Goal: Obtain resource: Download file/media

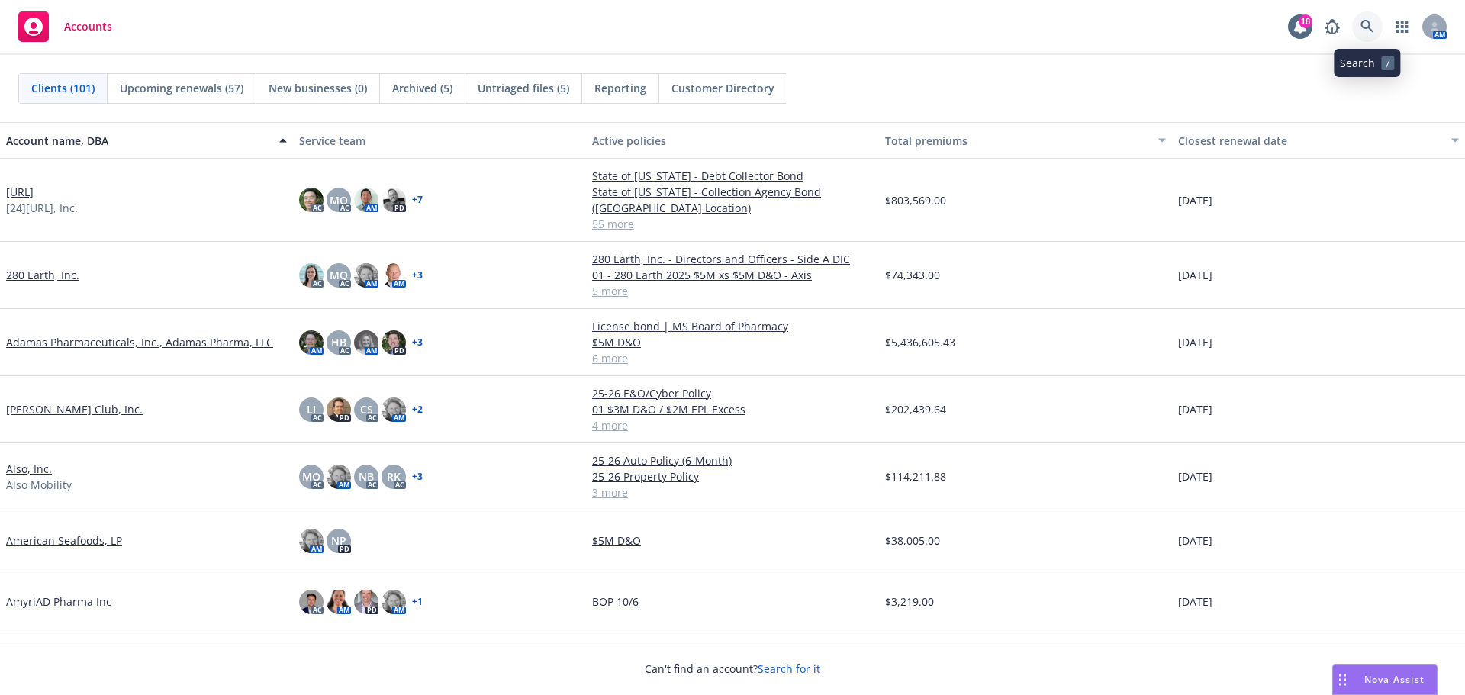
click at [1366, 27] on icon at bounding box center [1367, 27] width 14 height 14
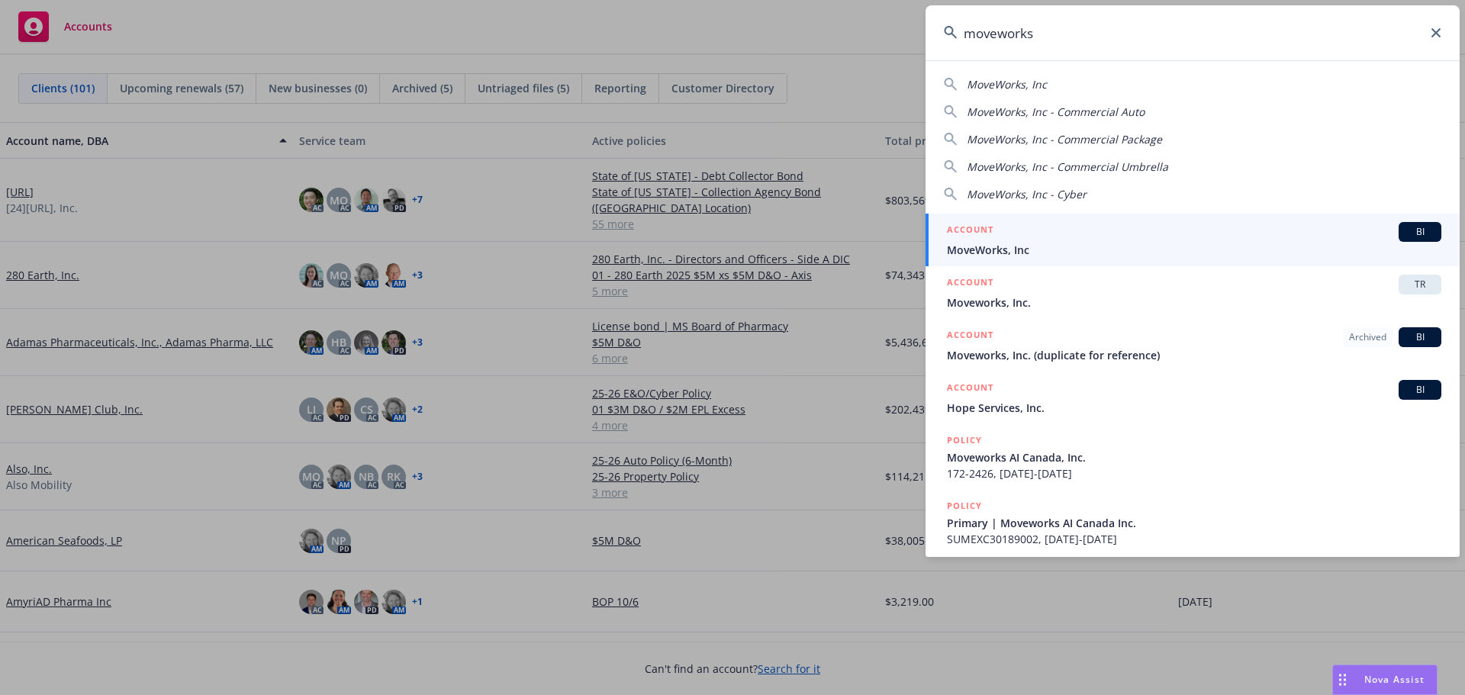
type input "moveworks"
click at [1404, 227] on span "BI" at bounding box center [1419, 232] width 31 height 14
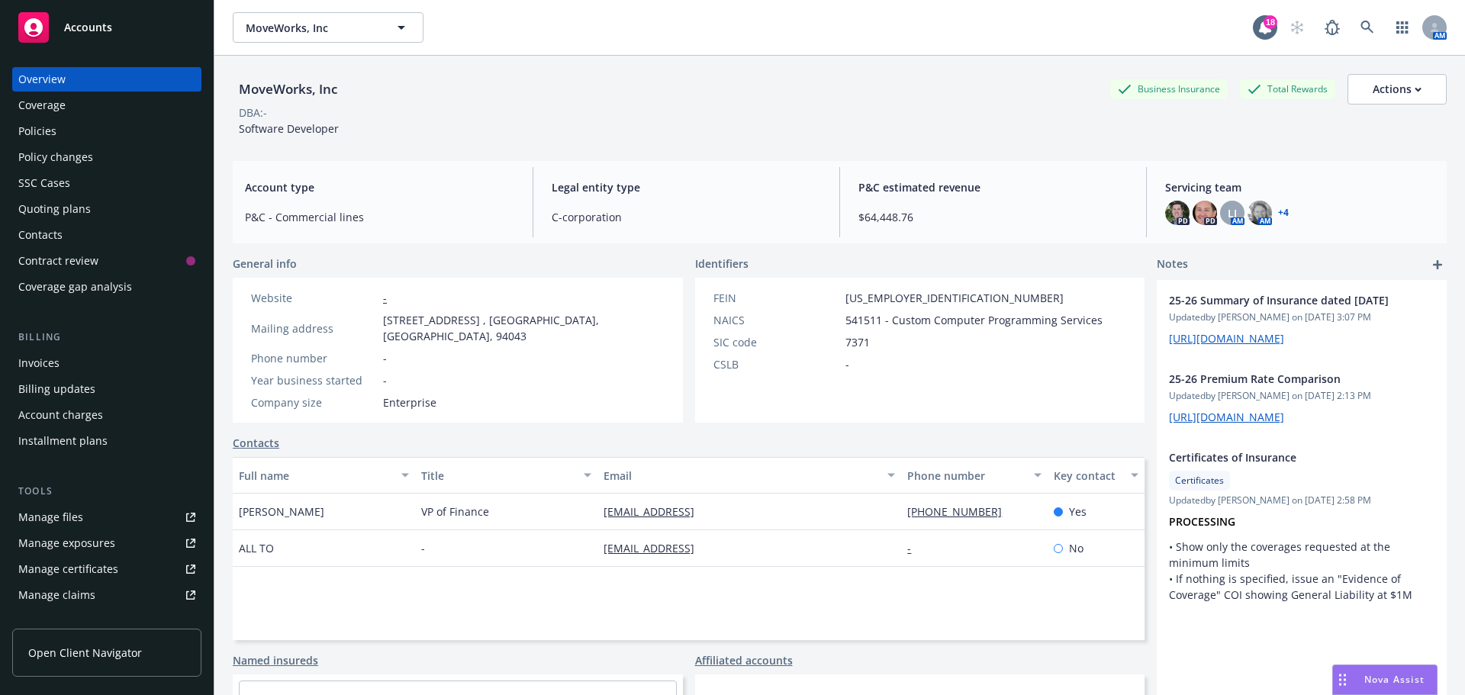
click at [50, 127] on div "Policies" at bounding box center [37, 131] width 38 height 24
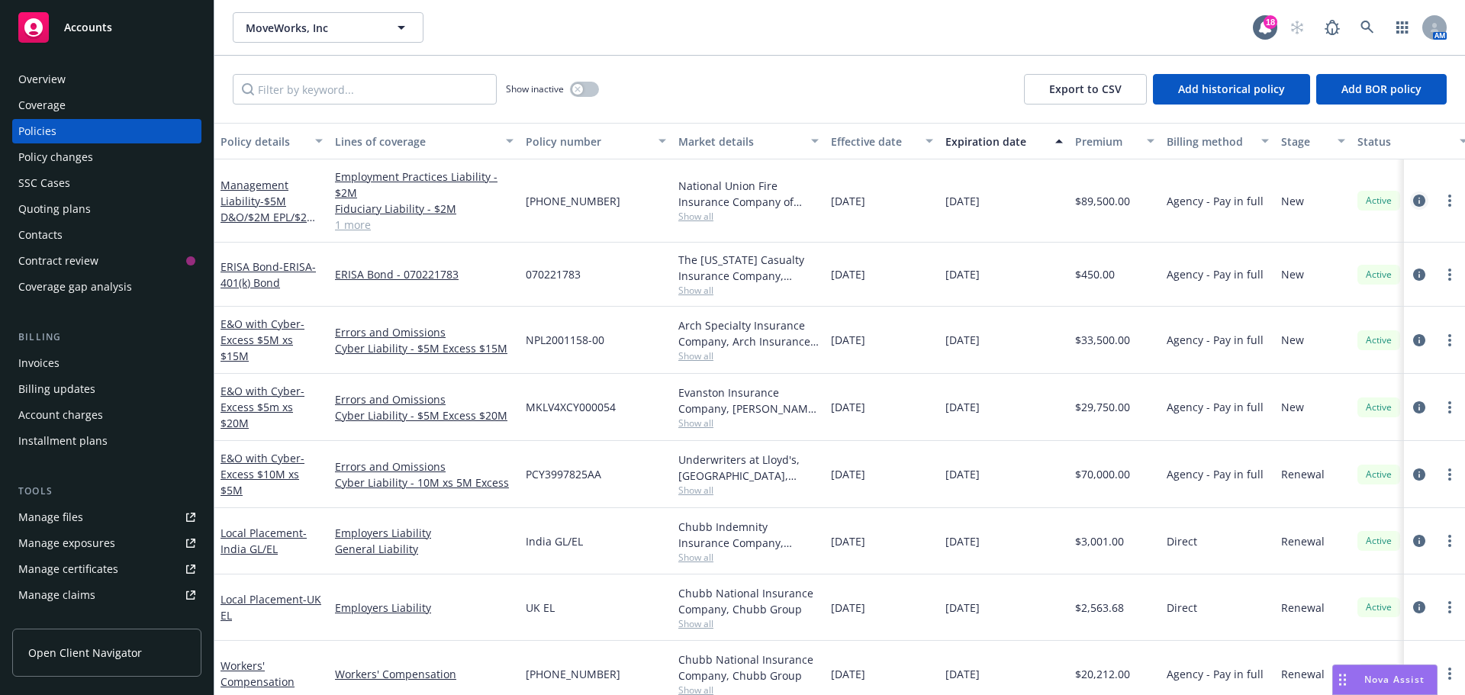
click at [1413, 200] on icon "circleInformation" at bounding box center [1419, 201] width 12 height 12
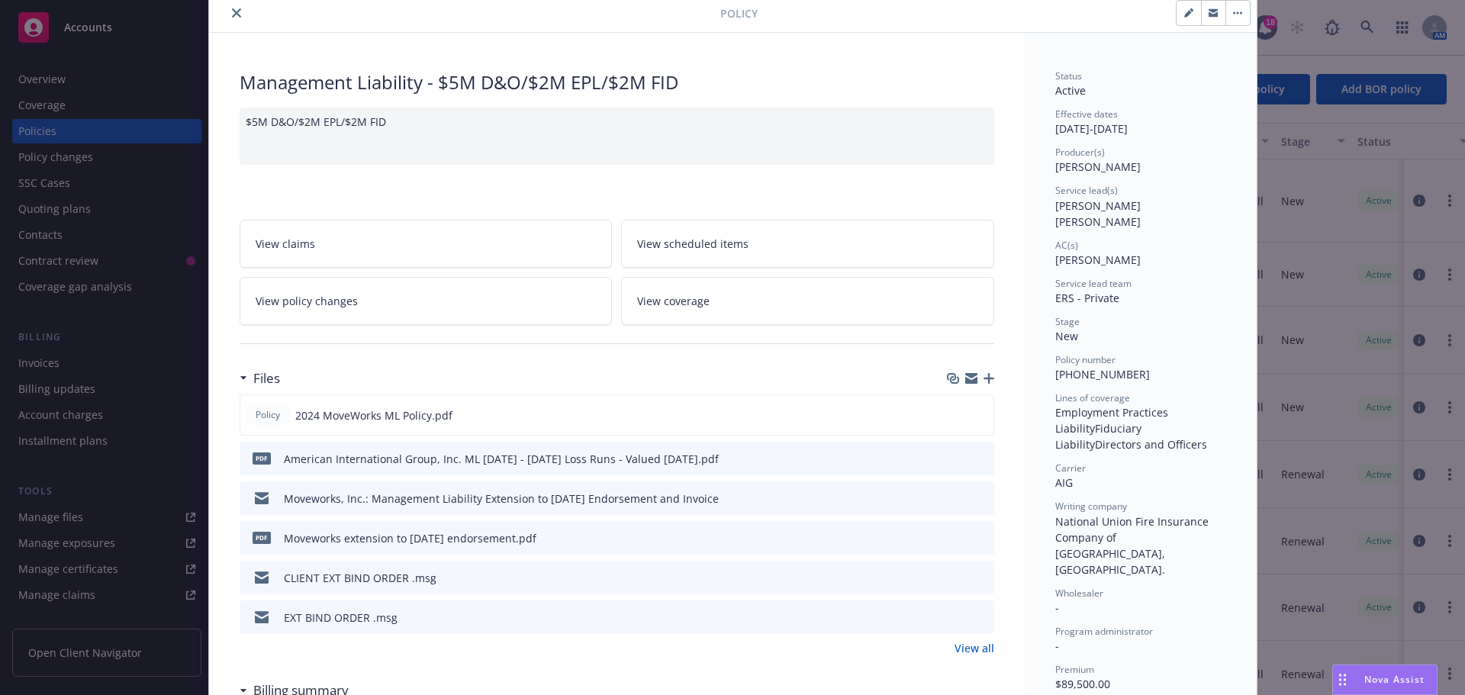
scroll to position [153, 0]
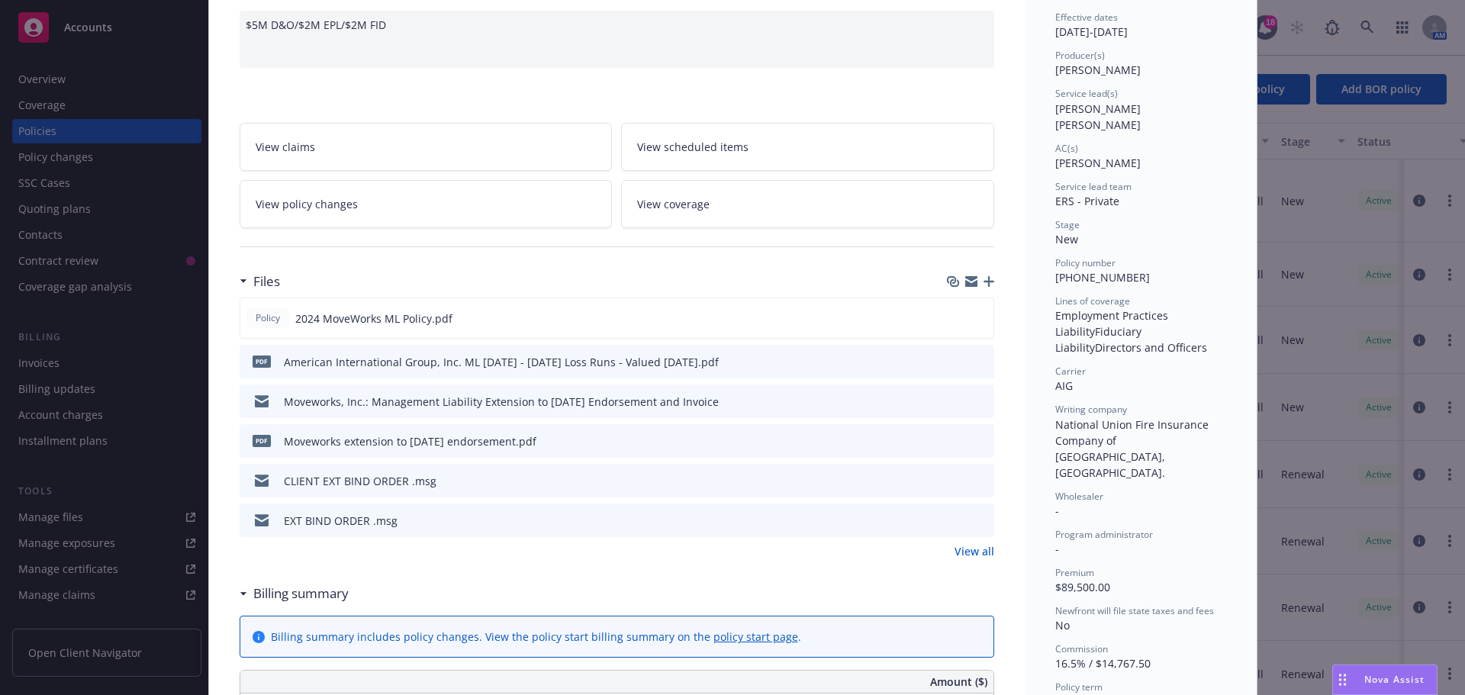
click at [948, 519] on icon "download file" at bounding box center [954, 519] width 12 height 12
click at [951, 401] on icon "download file" at bounding box center [954, 400] width 12 height 12
